Goal: Communication & Community: Answer question/provide support

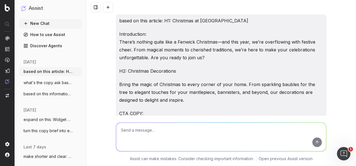
scroll to position [853, 0]
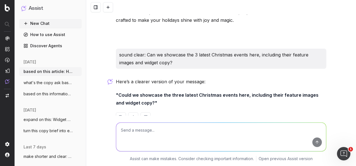
drag, startPoint x: 147, startPoint y: 146, endPoint x: 149, endPoint y: 139, distance: 7.1
click at [147, 146] on textarea at bounding box center [221, 137] width 210 height 29
paste textarea "Re-write in the Fenwick tone of voice: 1) Visit our Jellycat shop on the 3rd Fl…"
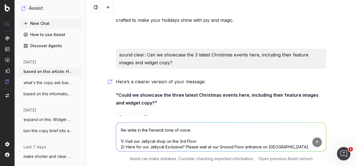
scroll to position [867, 0]
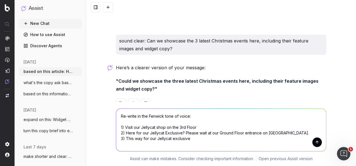
click at [318, 141] on button "submit" at bounding box center [317, 143] width 10 height 10
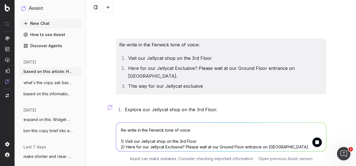
scroll to position [965, 0]
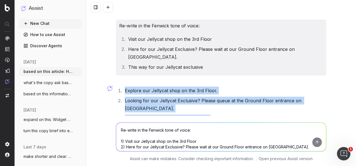
drag, startPoint x: 140, startPoint y: 70, endPoint x: 112, endPoint y: 63, distance: 29.3
drag, startPoint x: 112, startPoint y: 63, endPoint x: 166, endPoint y: 68, distance: 53.7
copy ol "Explore our Jellycat shop on the 3rd Floor. Looking for our Jellycat Exclusive?…"
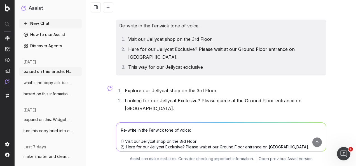
click at [143, 136] on textarea "Re-write in the Fenwick tone of voice: 1) Visit our Jellycat shop on the 3rd Fl…" at bounding box center [221, 137] width 210 height 29
paste textarea "1. A1 FRAME: Explore our Jellycat shop on the 3rd Floor. 2. A4 INSTRUCTIONAL SI…"
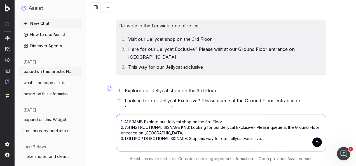
scroll to position [973, 0]
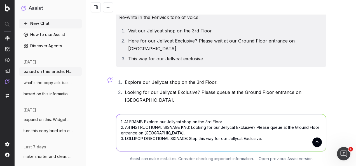
type textarea "1. A1 FRAME: Explore our Jellycat shop on the 3rd Floor. 2. A4 INSTRUCTIONAL SI…"
click at [316, 140] on button "submit" at bounding box center [317, 143] width 10 height 10
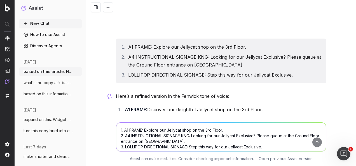
scroll to position [1092, 0]
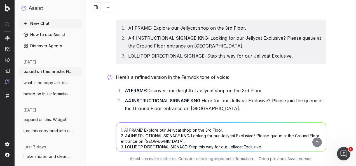
drag, startPoint x: 286, startPoint y: 89, endPoint x: 122, endPoint y: 59, distance: 166.0
click at [122, 87] on ol "A1 FRAME: Discover our delightful Jellycat shop on the 3rd Floor. A4 INSTRUCTIO…" at bounding box center [221, 105] width 210 height 36
drag, startPoint x: 122, startPoint y: 59, endPoint x: 145, endPoint y: 60, distance: 22.7
copy ol "A1 FRAME: Discover our delightful Jellycat shop on the 3rd Floor. A4 INSTRUCTIO…"
click at [148, 97] on li "A4 INSTRUCTIONAL SIGNAGE KNG: Here for our Jellycat Exclusive? Please join the …" at bounding box center [224, 105] width 203 height 16
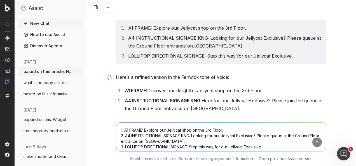
drag, startPoint x: 127, startPoint y: 65, endPoint x: 101, endPoint y: 60, distance: 26.6
click at [101, 60] on div "based on this article: H1: Christmas at Fenwick Introduction: There’s nothing q…" at bounding box center [221, 83] width 270 height 166
drag, startPoint x: 101, startPoint y: 60, endPoint x: 135, endPoint y: 59, distance: 33.6
click at [154, 127] on textarea "1. A1 FRAME: Explore our Jellycat shop on the 3rd Floor. 2. A4 INSTRUCTIONAL SI…" at bounding box center [221, 137] width 210 height 29
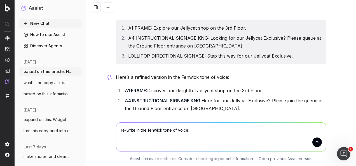
paste textarea "Here for our Jellycat Exclusive? Please join the queue on the Toy Department on…"
type textarea "re-write in the fenwick tone of voice: Here for our Jellycat Exclusive? Please …"
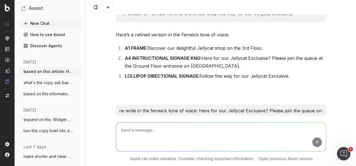
scroll to position [1161, 0]
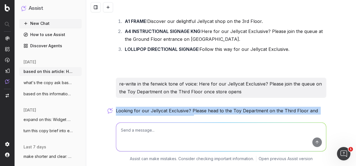
drag, startPoint x: 188, startPoint y: 86, endPoint x: 112, endPoint y: 78, distance: 75.9
copy p "Looking for our Jellycat Exclusive? Please head to the Toy Department on the Th…"
click at [171, 136] on textarea at bounding box center [221, 137] width 210 height 29
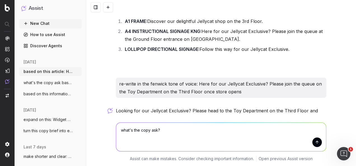
paste textarea "Quick one, we are hosting a stall in the Newcastle Christmas Market this Dec pr…"
type textarea "what's the copy ask? Quick one, we are hosting a stall in the Newcastle Christm…"
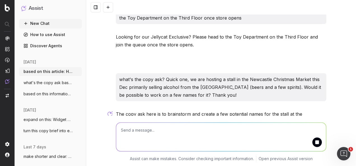
scroll to position [1254, 0]
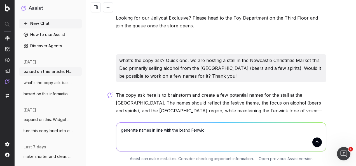
type textarea "generate names in line with the brand Fenwick"
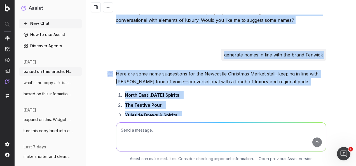
scroll to position [1345, 0]
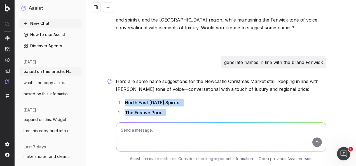
drag, startPoint x: 185, startPoint y: 75, endPoint x: 106, endPoint y: 70, distance: 79.3
click at [106, 70] on div "based on this article: H1: Christmas at Fenwick Introduction: There’s nothing q…" at bounding box center [221, 83] width 270 height 166
copy ol "North East Noel Spirits The Festive Pour Yuletide Brews & Spirits The Christmas…"
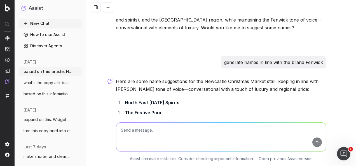
click at [185, 138] on textarea at bounding box center [221, 137] width 210 height 29
paste textarea "1. Gifts by Occasion 2. Gifts by Recieptient 3. Gifts by Price"
type textarea "sound clear: 1. Gifts by Occasion 2. Gifts by Recieptient 3. Gifts by Price"
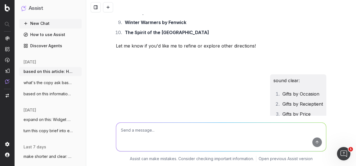
scroll to position [1545, 0]
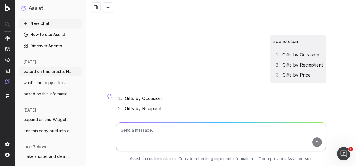
drag, startPoint x: 155, startPoint y: 97, endPoint x: 152, endPoint y: 93, distance: 4.8
click at [154, 96] on div "Gifts by Occasion Gifts by Recipient Gifts by Price" at bounding box center [221, 119] width 210 height 55
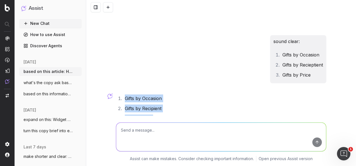
drag, startPoint x: 154, startPoint y: 89, endPoint x: 104, endPoint y: 61, distance: 57.1
click at [104, 61] on div "based on this article: H1: Christmas at Fenwick Introduction: There’s nothing q…" at bounding box center [221, 83] width 270 height 166
copy ol "Gifts by Occasion Gifts by Recipient Gifts by Price"
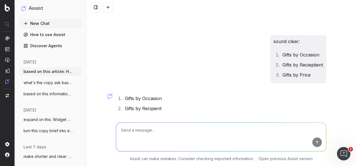
click at [171, 140] on textarea at bounding box center [221, 137] width 210 height 29
paste textarea "Hi Emma, Alex has asked me to share my copy suggestions with you for the stall …"
type textarea "sound clear: Hi Emma, Alex has asked me to share my copy suggestions with you f…"
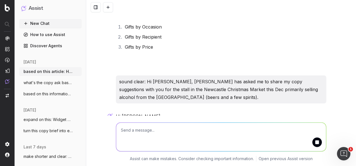
scroll to position [1644, 0]
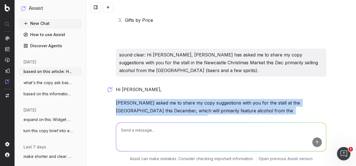
drag, startPoint x: 141, startPoint y: 88, endPoint x: 115, endPoint y: 71, distance: 31.4
click at [116, 99] on p "Alex asked me to share my copy suggestions with you for the stall at the Newcas…" at bounding box center [221, 110] width 210 height 23
copy p "Alex asked me to share my copy suggestions with you for the stall at the Newcas…"
click at [160, 127] on textarea at bounding box center [221, 137] width 210 height 29
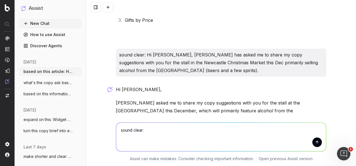
paste textarea "Thanks Emma, my favourite is 'The Festive Pour' and yes I agree the other copy …"
type textarea "sound clear: Thanks Emma, my favourite is 'The Festive Pour' and yes I agree th…"
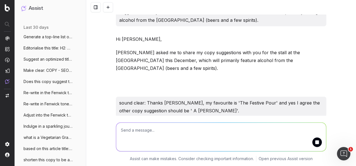
scroll to position [1713, 0]
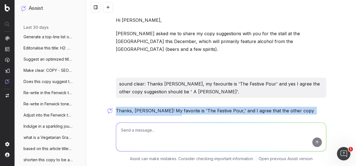
drag, startPoint x: 157, startPoint y: 88, endPoint x: 114, endPoint y: 79, distance: 44.9
click at [116, 107] on p "Thanks, Emma! My favorite is 'The Festive Pour,' and I agree that the other cop…" at bounding box center [221, 115] width 210 height 16
copy p "Thanks, Emma! My favorite is 'The Festive Pour,' and I agree that the other cop…"
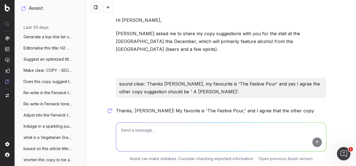
click at [176, 139] on textarea at bounding box center [221, 137] width 210 height 29
paste textarea "H1: Christmas at Fenwick Widget Description: [insert copy here] Introduction: T…"
type textarea "write some widget copy: H1: Christmas at Fenwick Widget Description: [insert co…"
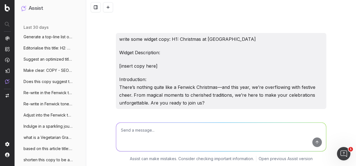
scroll to position [1854, 0]
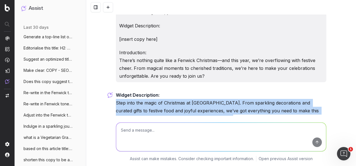
drag, startPoint x: 204, startPoint y: 92, endPoint x: 114, endPoint y: 73, distance: 92.6
click at [116, 91] on div "Widget Description: Step into the magic of Christmas at Fenwick. From sparkling…" at bounding box center [221, 119] width 210 height 56
drag, startPoint x: 114, startPoint y: 73, endPoint x: 134, endPoint y: 74, distance: 19.9
copy div "Step into the magic of Christmas at Fenwick. From sparkling decorations and cur…"
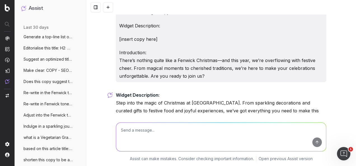
click at [174, 143] on textarea at bounding box center [221, 137] width 210 height 29
type textarea "R"
paste textarea "SL: COMING SOON: Beauty Week PT: Sign up to the Charlotte Tilbury Masterclass i…"
type textarea "re-write in the Fenwick tone of voice: SL: COMING SOON: Beauty Week PT: Sign up…"
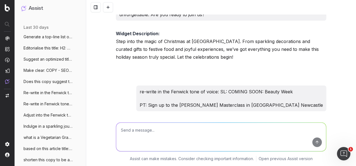
scroll to position [1934, 0]
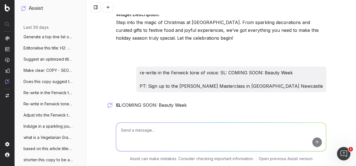
drag, startPoint x: 191, startPoint y: 72, endPoint x: 122, endPoint y: 72, distance: 68.5
click at [122, 101] on p "SL: COMING SOON: Beauty Week" at bounding box center [221, 105] width 210 height 8
copy p "COMING SOON: Beauty Week"
click at [198, 132] on textarea at bounding box center [221, 137] width 210 height 29
type textarea "update the PT to speak to other events too"
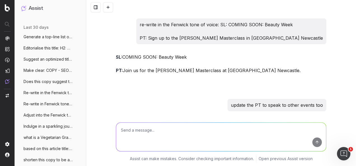
scroll to position [2001, 0]
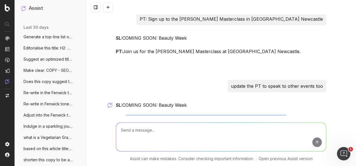
drag, startPoint x: 279, startPoint y: 88, endPoint x: 122, endPoint y: 88, distance: 157.1
click at [122, 115] on p "PT: Don’t miss the Charlotte Tilbury Masterclass and other exclusive events at …" at bounding box center [221, 123] width 210 height 16
copy p "Don’t miss the Charlotte Tilbury Masterclass and other exclusive events at Fenw…"
click at [168, 137] on textarea at bounding box center [221, 137] width 210 height 29
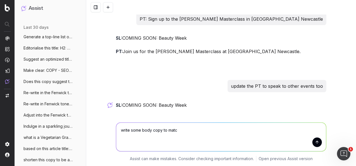
type textarea "write some body copy to match"
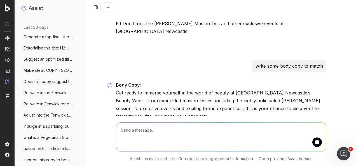
scroll to position [2115, 0]
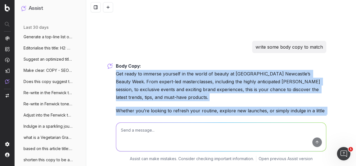
drag, startPoint x: 140, startPoint y: 66, endPoint x: 111, endPoint y: 38, distance: 40.9
click at [111, 38] on div "based on this article: H1: Christmas at Fenwick Introduction: There’s nothing q…" at bounding box center [221, 83] width 270 height 166
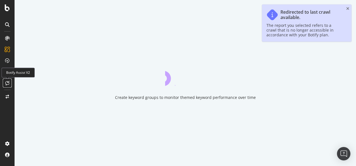
click at [6, 83] on icon at bounding box center [7, 83] width 4 height 4
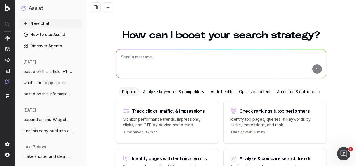
click at [143, 67] on textarea at bounding box center [221, 63] width 210 height 29
paste textarea "Get ready to immerse yourself in the world of beauty at Fenwick. From expert-le…"
type textarea "make clear: Get ready to immerse yourself in the world of beauty at Fenwick. Fr…"
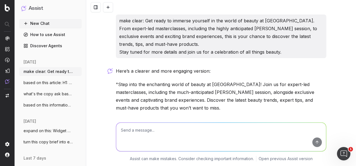
scroll to position [34, 0]
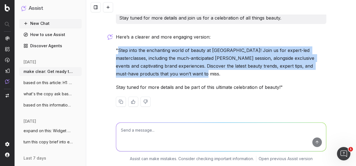
drag, startPoint x: 190, startPoint y: 73, endPoint x: 116, endPoint y: 49, distance: 77.8
click at [116, 49] on p ""Step into the enchanting world of beauty at Fenwick! Join us for expert-led ma…" at bounding box center [221, 61] width 210 height 31
copy p "Step into the enchanting world of beauty at Fenwick! Join us for expert-led mas…"
click at [199, 140] on textarea at bounding box center [221, 137] width 210 height 29
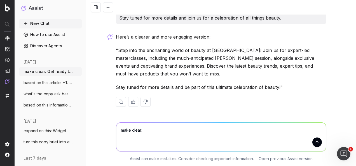
paste textarea "Step into the enchanting world of beauty at Fenwick. Join us for expert-led mas…"
type textarea "make clear: Step into the enchanting world of beauty at Fenwick. Join us for ex…"
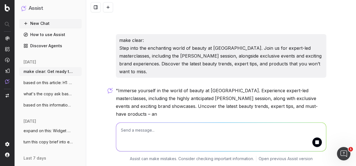
scroll to position [143, 0]
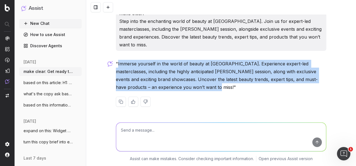
drag, startPoint x: 186, startPoint y: 88, endPoint x: 115, endPoint y: 65, distance: 75.6
click at [116, 65] on p ""Immerse yourself in the world of beauty at Fenwick. Experience expert-led mast…" at bounding box center [221, 75] width 210 height 31
copy p "Immerse yourself in the world of beauty at Fenwick. Experience expert-led maste…"
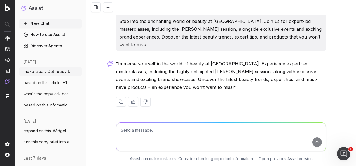
click at [203, 134] on textarea at bounding box center [221, 137] width 210 height 29
paste textarea "Immerse yourself in the world of beauty at Fenwick. Experience expert-led maste…"
type textarea "adapt this copy to speak to memenbers only: Immerse yourself in the world of be…"
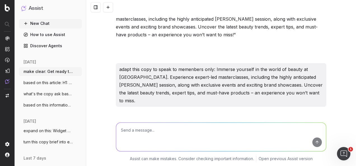
scroll to position [267, 0]
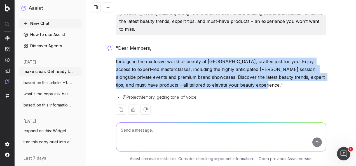
drag, startPoint x: 233, startPoint y: 77, endPoint x: 111, endPoint y: 54, distance: 123.6
copy p "Indulge in the exclusive world of beauty at Fenwick, crafted just for you. Enjo…"
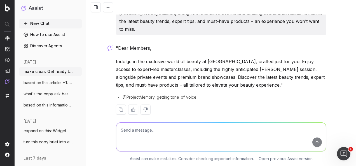
click at [210, 139] on textarea at bounding box center [221, 137] width 210 height 29
paste textarea "SL: Beauty Week Is Coming"
click at [150, 129] on textarea "update to include: SL: Beauty Week Is Coming" at bounding box center [221, 137] width 210 height 29
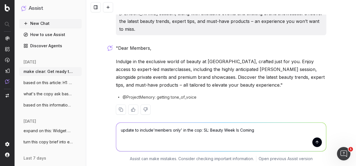
type textarea "update to include'members only' in the copy: SL: Beauty Week Is Coming"
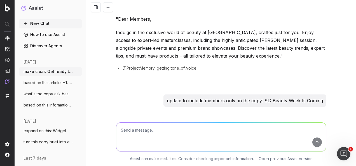
scroll to position [320, 0]
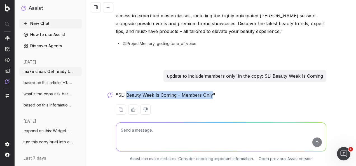
drag, startPoint x: 210, startPoint y: 88, endPoint x: 125, endPoint y: 88, distance: 85.6
click at [125, 91] on p ""SL: Beauty Week Is Coming – Members Only"" at bounding box center [221, 95] width 210 height 8
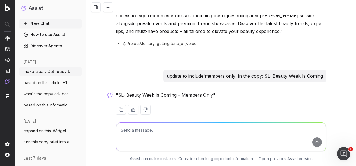
click at [185, 140] on textarea at bounding box center [221, 137] width 210 height 29
type textarea "update the subject line to speak to members"
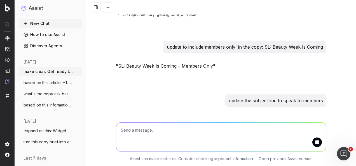
scroll to position [374, 0]
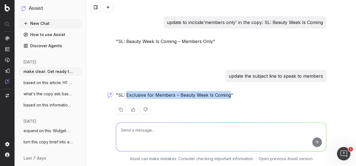
drag, startPoint x: 226, startPoint y: 87, endPoint x: 124, endPoint y: 86, distance: 102.1
click at [124, 91] on p ""SL: Exclusive for Members – Beauty Week Is Coming"" at bounding box center [221, 95] width 210 height 8
drag, startPoint x: 124, startPoint y: 86, endPoint x: 128, endPoint y: 86, distance: 3.1
copy p "Exclusive for Members – Beauty Week Is Coming"
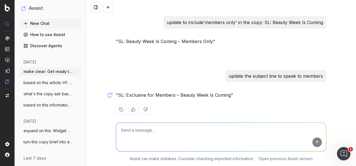
click at [200, 131] on textarea at bounding box center [221, 137] width 210 height 29
paste textarea "Yes, will just need to rejig and rework some bits of copy."
type textarea "sound clear: Yes, will just need to rejig and rework some bits of copy."
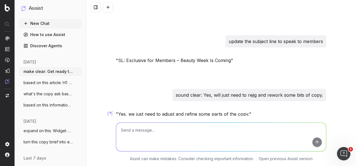
scroll to position [428, 0]
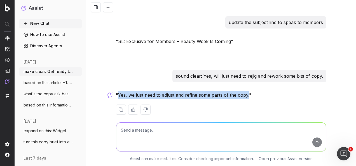
drag, startPoint x: 247, startPoint y: 88, endPoint x: 116, endPoint y: 87, distance: 130.3
click at [116, 91] on p ""Yes, we just need to adjust and refine some parts of the copy."" at bounding box center [221, 95] width 210 height 8
drag, startPoint x: 116, startPoint y: 87, endPoint x: 123, endPoint y: 87, distance: 6.7
copy p "Yes, we just need to adjust and refine some parts of the copy."
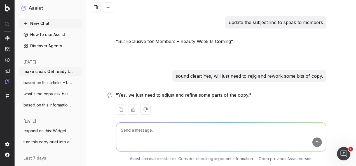
click at [214, 125] on textarea at bounding box center [221, 137] width 210 height 29
paste textarea "H1: The Ultimate Guide to 2025’s Must-Have Santa’s Hampers"
type textarea "sound clear: H1: The Ultimate Guide to 2025’s Must-Have Santa’s Hampers"
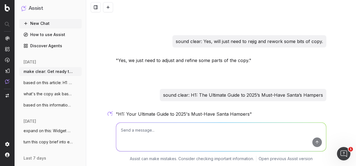
scroll to position [481, 0]
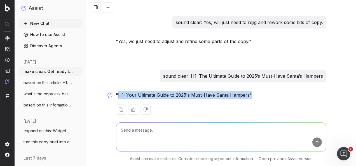
drag, startPoint x: 246, startPoint y: 87, endPoint x: 115, endPoint y: 87, distance: 131.4
click at [116, 91] on p ""H1: Your Ultimate Guide to 2025's Must-Have Santa Hampers"" at bounding box center [221, 95] width 210 height 8
copy p "H1: Your Ultimate Guide to 2025's Must-Have Santa Hampers""
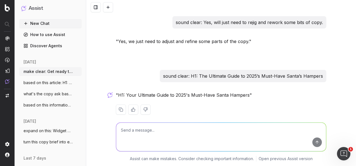
click at [196, 129] on textarea at bounding box center [221, 137] width 210 height 29
paste textarea "H1: Your Ultimate Guide to 2025's Must-Have Santa Hampers Introduction: [add ne…"
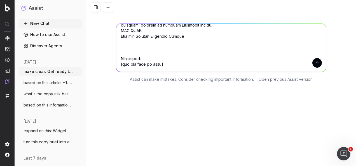
scroll to position [563, 0]
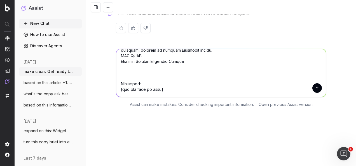
type textarea "write intro and conclusion copy: H1: Your Ultimate Guide to 2025's Must-Have Sa…"
click at [312, 83] on button "submit" at bounding box center [317, 88] width 10 height 10
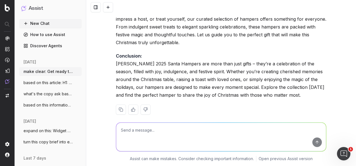
scroll to position [968, 0]
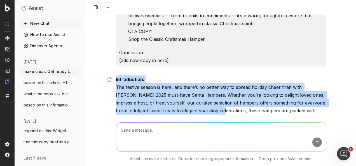
drag, startPoint x: 114, startPoint y: 72, endPoint x: 212, endPoint y: 99, distance: 102.1
click at [212, 99] on p "Introduction: The festive season is here, and there’s no better way to spread h…" at bounding box center [221, 102] width 210 height 55
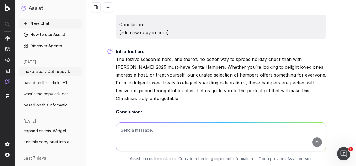
drag, startPoint x: 212, startPoint y: 99, endPoint x: 193, endPoint y: 87, distance: 22.0
click at [208, 100] on div "Introduction: The festive season is here, and there’s no better way to spread h…" at bounding box center [221, 114] width 210 height 132
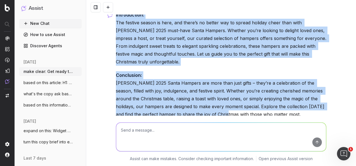
scroll to position [1052, 0]
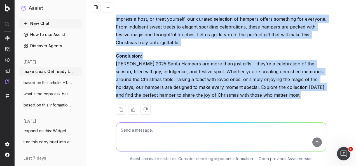
drag, startPoint x: 113, startPoint y: 70, endPoint x: 209, endPoint y: 92, distance: 99.2
copy div "Introduction: The festive season is here, and there’s no better way to spread h…"
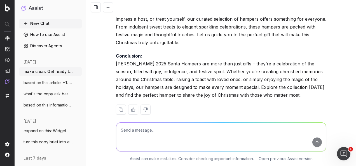
click at [200, 132] on textarea at bounding box center [221, 137] width 210 height 29
paste textarea "H1: Your Ultimate Guide to 2025's Must-Have Santa Hampers Introduction: The fes…"
type textarea "write an seo meta description and seo meta title based on this: H1: Your Ultima…"
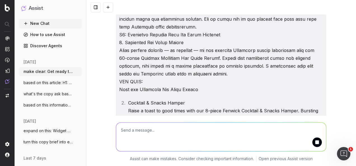
scroll to position [1052, 0]
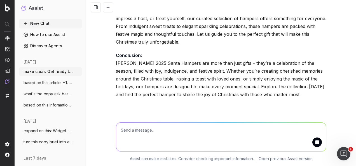
paste textarea "H1: Your Ultimate Guide to 2025's Must-Have Santa Hampers Introduction: The fes…"
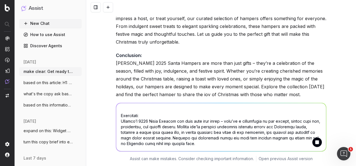
scroll to position [320, 0]
type textarea "H1: Your Ultimate Guide to 2025's Must-Have Santa Hampers Introduction: The fes…"
click at [312, 143] on button "submit" at bounding box center [317, 143] width 10 height 10
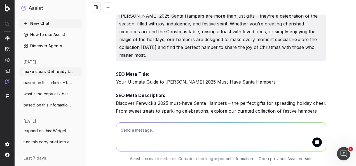
scroll to position [1645, 0]
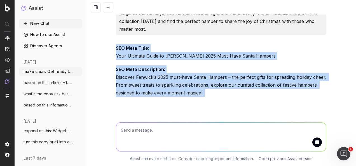
drag, startPoint x: 164, startPoint y: 61, endPoint x: 110, endPoint y: 27, distance: 63.7
click at [110, 27] on div "make clear: Get ready to immerse yourself in the world of beauty at Fenwick. Fr…" at bounding box center [221, 83] width 270 height 166
copy div "SEO Meta Title: Your Ultimate Guide to Fenwick's 2025 Must-Have Santa Hampers S…"
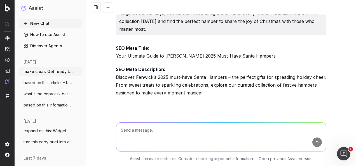
click at [184, 133] on textarea at bounding box center [221, 137] width 210 height 29
type textarea "o"
paste textarea "H1: The Ultimate Guide to 2025’s Must-Have Christmas Toys"
type textarea "generate a few copy optoin titles of this: H1: The Ultimate Guide to 2025’s Mus…"
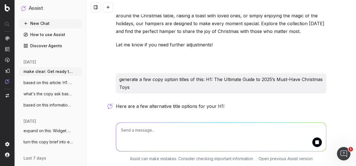
scroll to position [2703, 0]
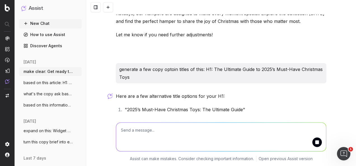
click at [225, 116] on li ""Discover 2025’s Hottest Christmas Toys: Your Complete Guide"" at bounding box center [224, 120] width 203 height 8
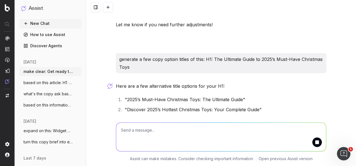
scroll to position [2723, 0]
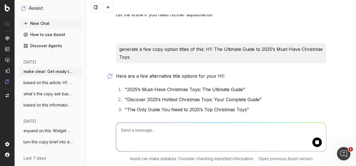
click at [190, 139] on textarea at bounding box center [221, 137] width 210 height 29
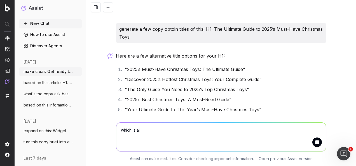
scroll to position [2775, 0]
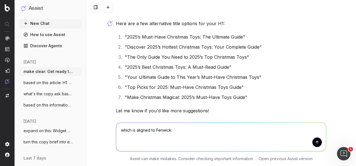
type textarea "which is aligned to Fenwick?"
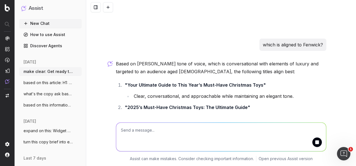
click at [240, 81] on li ""Your Ultimate Guide to This Year’s Must-Have Christmas Toys" Clear, conversati…" at bounding box center [224, 90] width 203 height 19
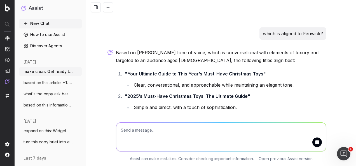
click at [229, 92] on li ""2025’s Must-Have Christmas Toys: The Ultimate Guide" Simple and direct, with a…" at bounding box center [224, 101] width 203 height 19
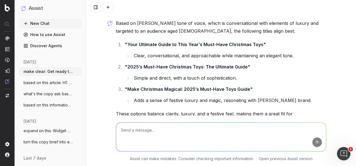
scroll to position [2927, 0]
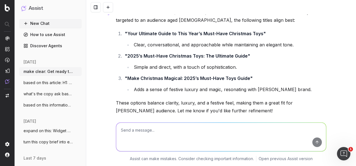
click at [193, 74] on li ""Make Christmas Magical: 2025’s Must-Have Toys Guide" Adds a sense of festive l…" at bounding box center [224, 83] width 203 height 19
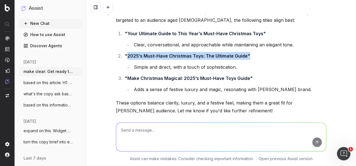
drag, startPoint x: 245, startPoint y: 32, endPoint x: 124, endPoint y: 35, distance: 120.5
click at [125, 53] on strong ""2025’s Must-Have Christmas Toys: The Ultimate Guide"" at bounding box center [187, 56] width 125 height 6
copy strong "2025’s Must-Have Christmas Toys: The Ultimate Guide""
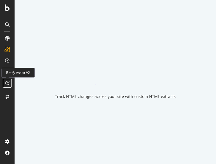
click at [9, 83] on icon at bounding box center [7, 83] width 4 height 4
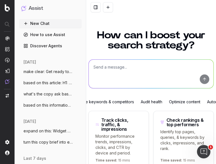
click at [111, 80] on textarea at bounding box center [151, 74] width 125 height 29
paste textarea "H1: 2025’s Must-Have Christmas Toys: The Ultimate Guide Introduction: H2: Magic…"
type textarea "write an introduction for this article: H1: 2025’s Must-Have Christmas Toys: Th…"
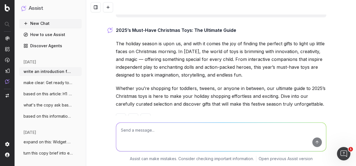
scroll to position [583, 0]
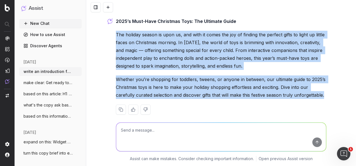
drag, startPoint x: 112, startPoint y: 25, endPoint x: 306, endPoint y: 87, distance: 203.2
copy div "The holiday season is upon us, and with it comes the joy of finding the perfect…"
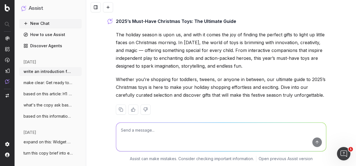
click at [155, 135] on textarea at bounding box center [221, 137] width 210 height 29
paste textarea "If you're happy with both of these, I'll upload into Monday.com as two seperate…"
type textarea "sound clear: If you're happy with both of these, I'll upload into Monday.com as…"
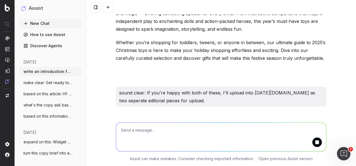
scroll to position [653, 0]
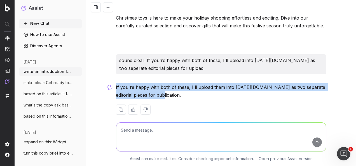
drag, startPoint x: 168, startPoint y: 86, endPoint x: 113, endPoint y: 78, distance: 55.3
copy p "If you're happy with both of these, I'll upload them into Monday.com as two sep…"
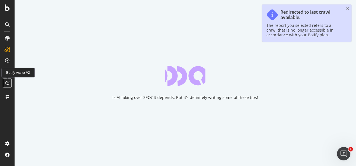
click at [6, 82] on icon at bounding box center [7, 83] width 4 height 4
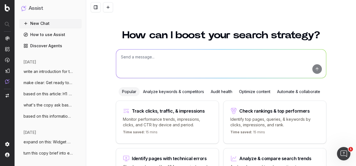
click at [168, 63] on textarea at bounding box center [221, 63] width 210 height 29
paste textarea "Conclusion: From festive food hampers to toys that spark imagination, this guid…"
type textarea "make this conclusion toy-specific only: Conclusion: From festive food hampers t…"
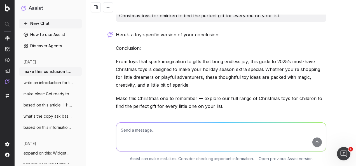
scroll to position [82, 0]
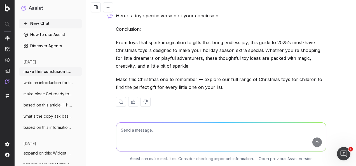
click at [173, 82] on p "Make this Christmas one to remember — explore our full range of Christmas toys …" at bounding box center [221, 83] width 210 height 16
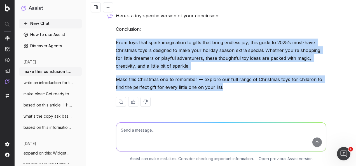
drag, startPoint x: 227, startPoint y: 85, endPoint x: 114, endPoint y: 43, distance: 120.8
click at [116, 43] on div "Here’s a toy-specific version of your conclusion: Conclusion: From toys that sp…" at bounding box center [221, 64] width 210 height 104
copy div "From toys that spark imagination to gifts that bring endless joy, this guide to…"
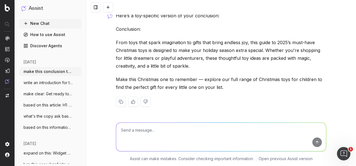
click at [163, 129] on textarea at bounding box center [221, 137] width 210 height 29
type textarea "S"
paste textarea "Awaiting Christmas Delivery dates information."
click at [142, 133] on textarea "sound clear: Awaiting Christmas Delivery dates information." at bounding box center [221, 137] width 210 height 29
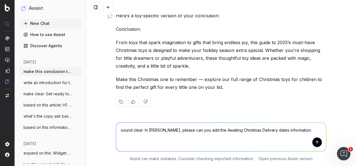
drag, startPoint x: 202, startPoint y: 129, endPoint x: 215, endPoint y: 129, distance: 13.4
click at [215, 129] on textarea "sound clear: hi [PERSON_NAME], please can you add the Awaiting Christmas Delive…" at bounding box center [221, 137] width 210 height 29
type textarea "sound clear: hi [PERSON_NAME], please can you add the Christmas Delivery dates …"
click at [282, 130] on textarea "sound clear: hi [PERSON_NAME], please can you add the Christmas Delivery dates …" at bounding box center [221, 137] width 210 height 29
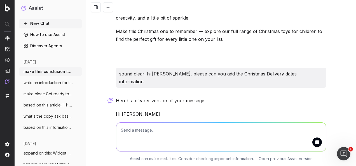
scroll to position [176, 0]
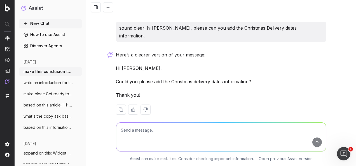
drag, startPoint x: 186, startPoint y: 72, endPoint x: 114, endPoint y: 61, distance: 73.6
click at [116, 61] on div "Here’s a clearer version of your message: Hi [PERSON_NAME], Could you please ad…" at bounding box center [221, 87] width 210 height 73
copy div "Hi [PERSON_NAME], Could you please add the Christmas delivery dates information?"
